Goal: Communication & Community: Ask a question

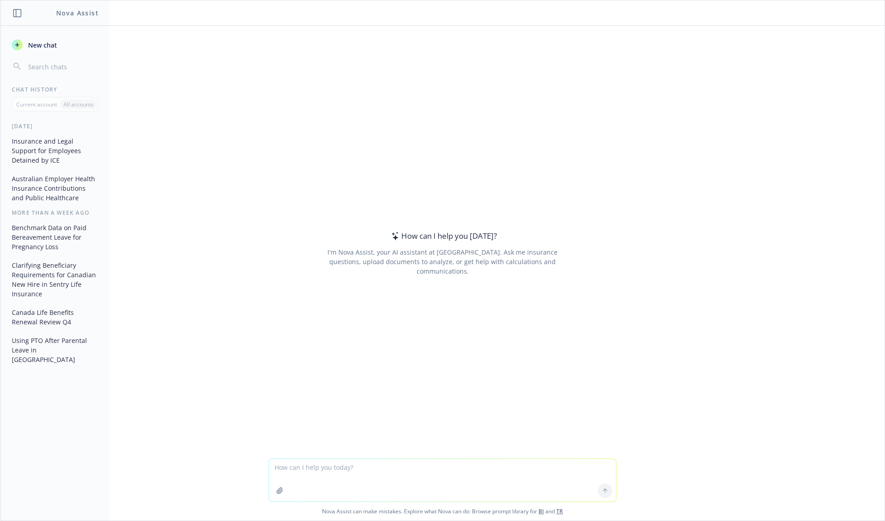
click at [598, 190] on div "How can I help you [DATE]? I'm Nova Assist, your AI assistant at Newfront. Ask …" at bounding box center [442, 242] width 884 height 433
click at [598, 435] on div "How can I help you [DATE]? I'm Nova Assist, your AI assistant at Newfront. Ask …" at bounding box center [442, 242] width 884 height 433
